Goal: Transaction & Acquisition: Download file/media

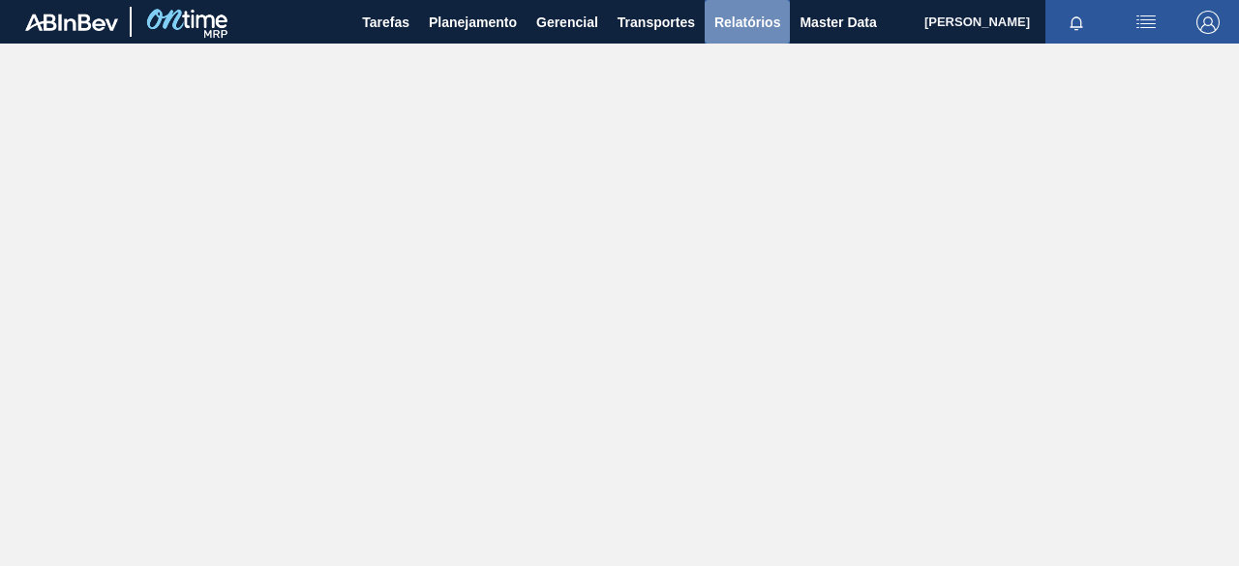
click at [742, 15] on span "Relatórios" at bounding box center [748, 22] width 66 height 23
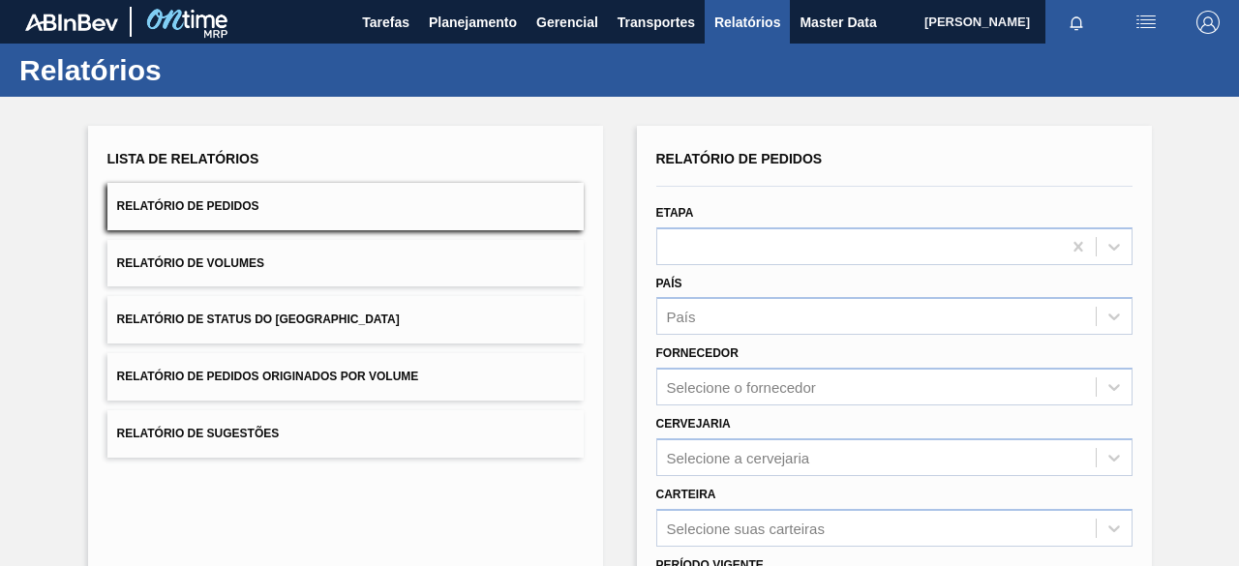
click at [346, 363] on button "Relatório de Pedidos Originados por Volume" at bounding box center [345, 376] width 476 height 47
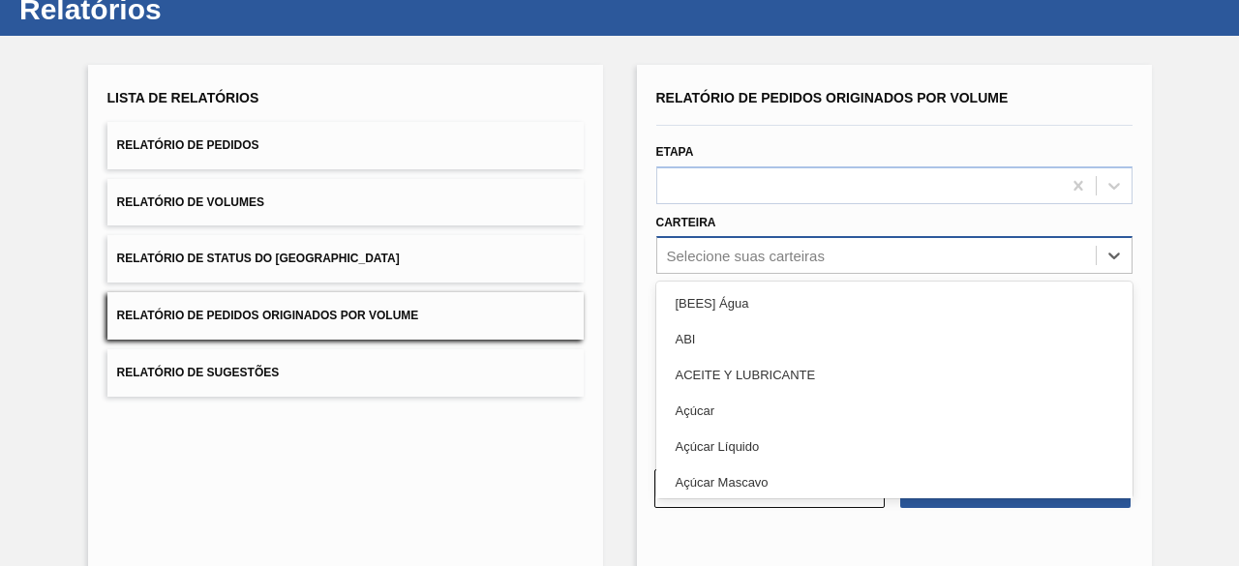
click at [796, 274] on div "option [BEES] Água focused, 1 of 101. 101 results available. Use Up and Down to…" at bounding box center [894, 255] width 476 height 38
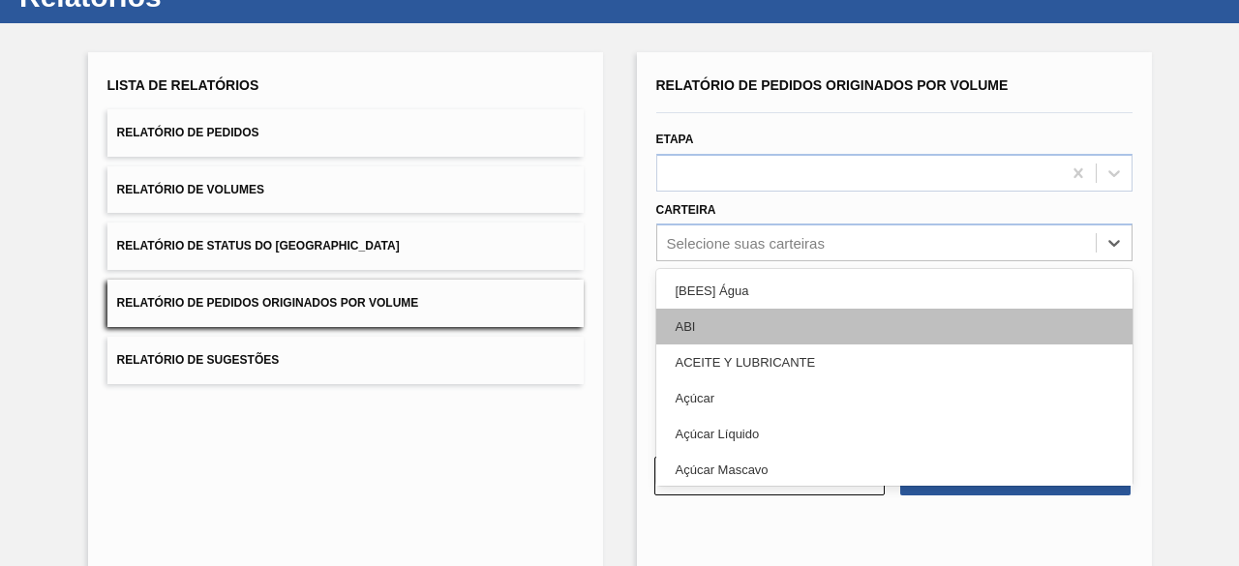
scroll to position [74, 0]
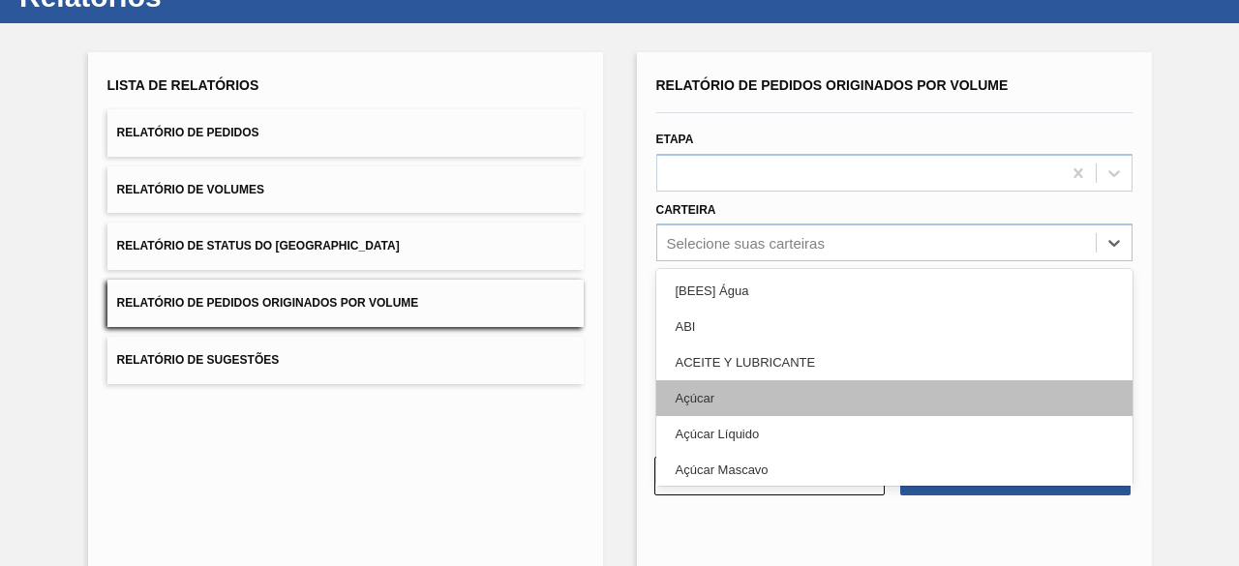
click at [779, 395] on div "Açúcar" at bounding box center [894, 398] width 476 height 36
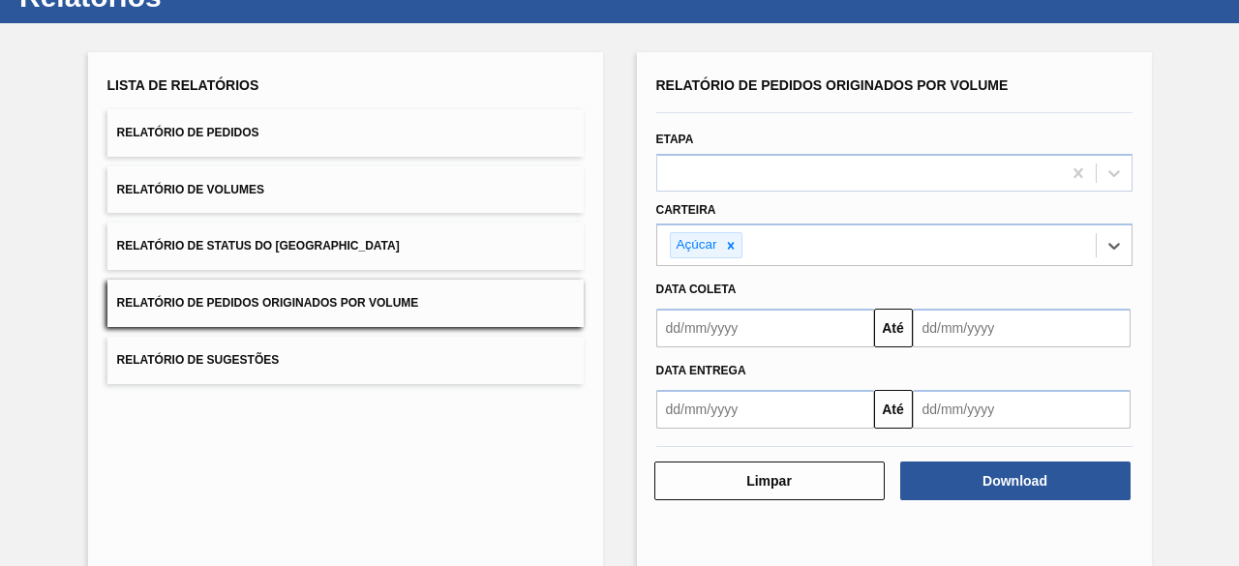
click at [778, 328] on input "text" at bounding box center [765, 328] width 218 height 39
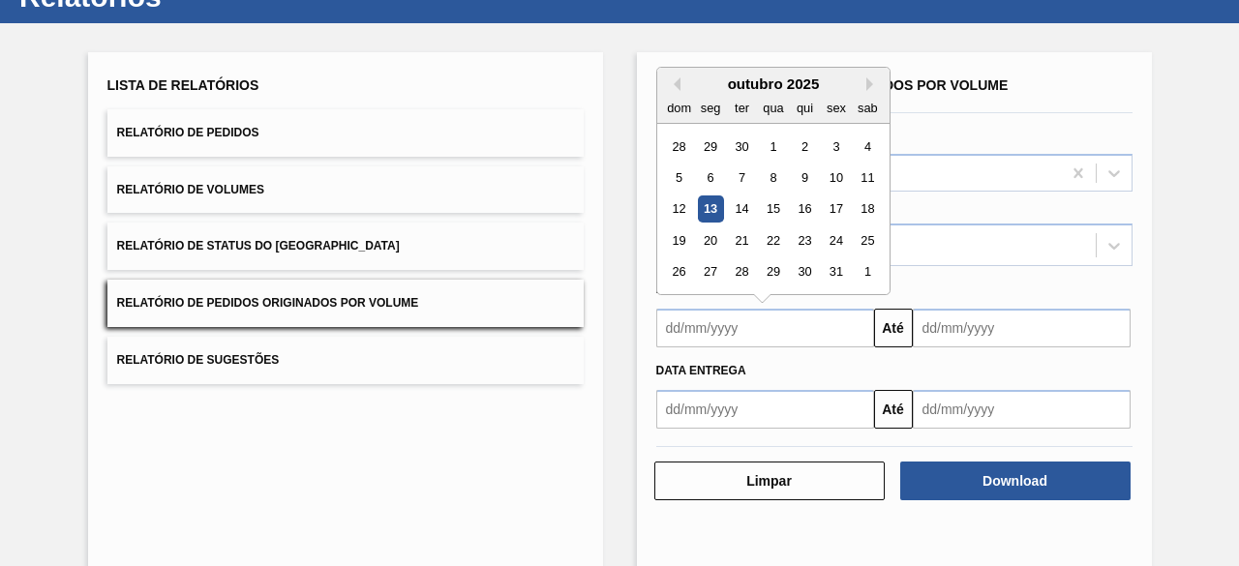
click at [709, 212] on div "13" at bounding box center [710, 210] width 26 height 26
type input "[DATE]"
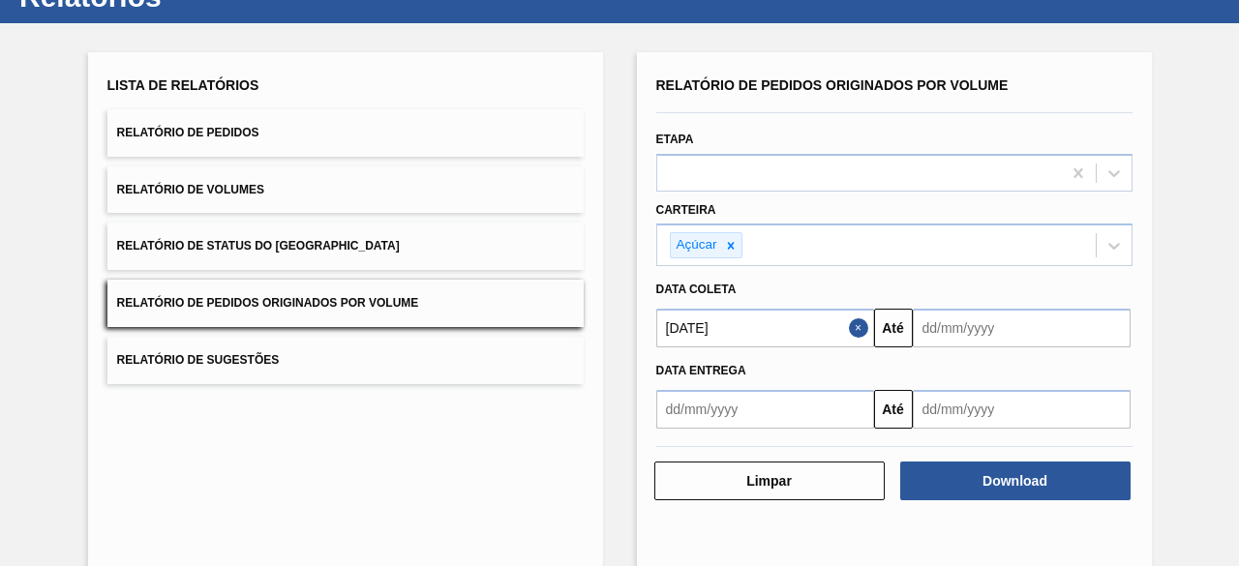
click at [1008, 499] on div "Download" at bounding box center [1018, 481] width 246 height 43
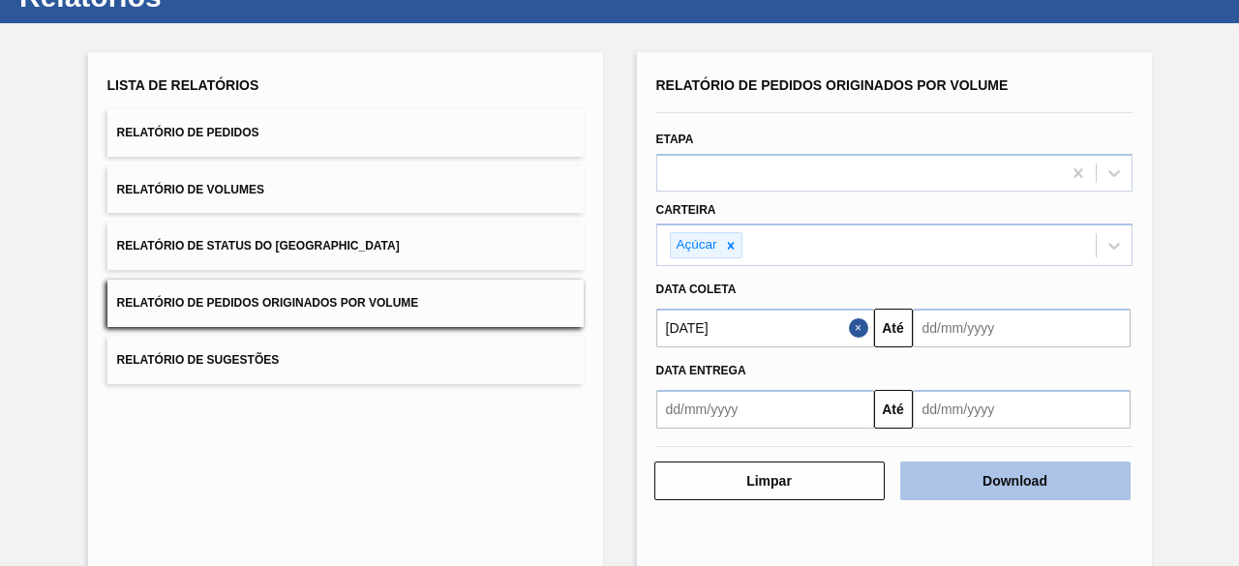
click at [1012, 479] on button "Download" at bounding box center [1015, 481] width 230 height 39
